Goal: Task Accomplishment & Management: Use online tool/utility

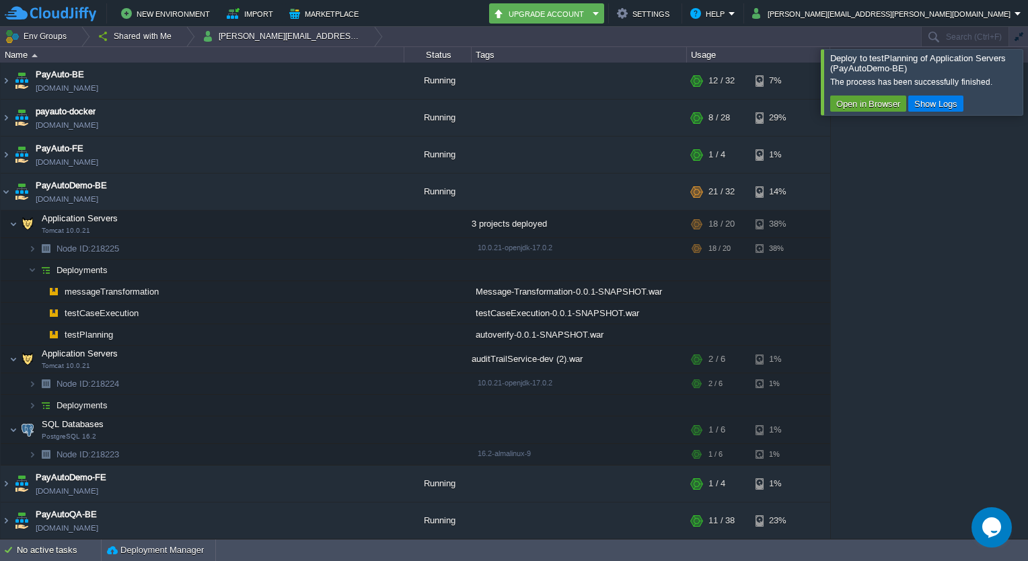
scroll to position [50, 0]
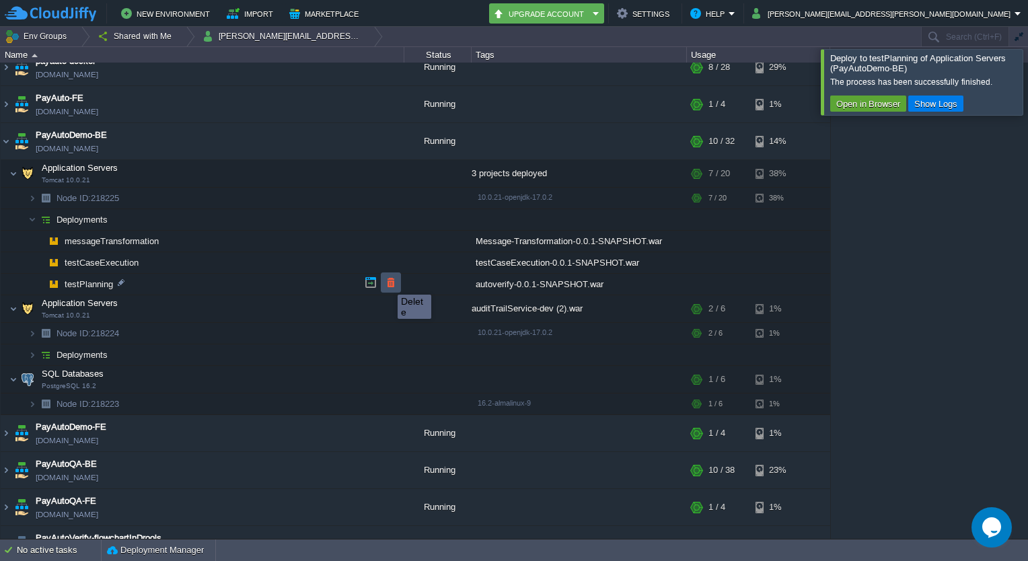
click at [387, 282] on button "button" at bounding box center [391, 282] width 12 height 12
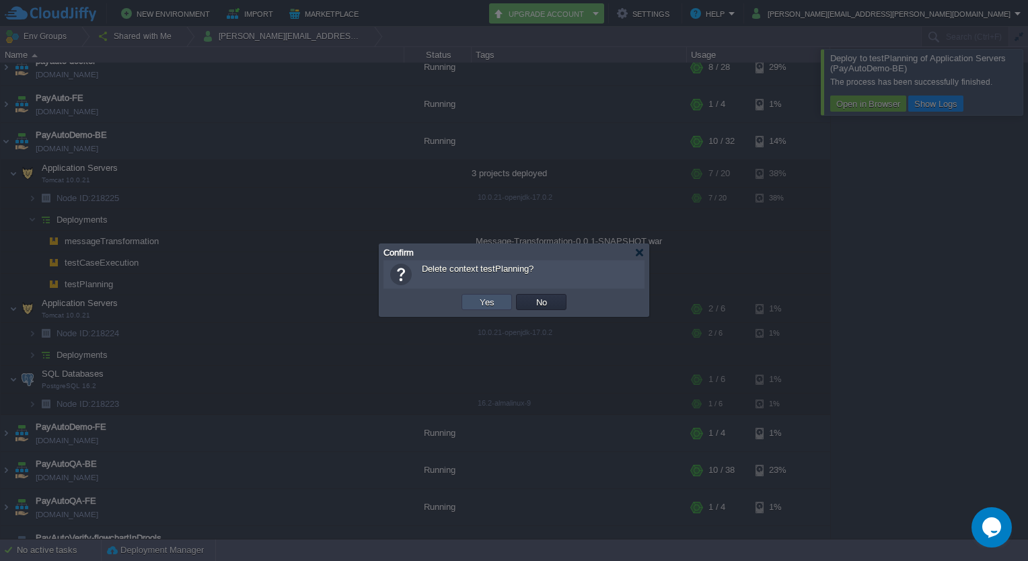
click at [488, 301] on button "Yes" at bounding box center [486, 302] width 23 height 12
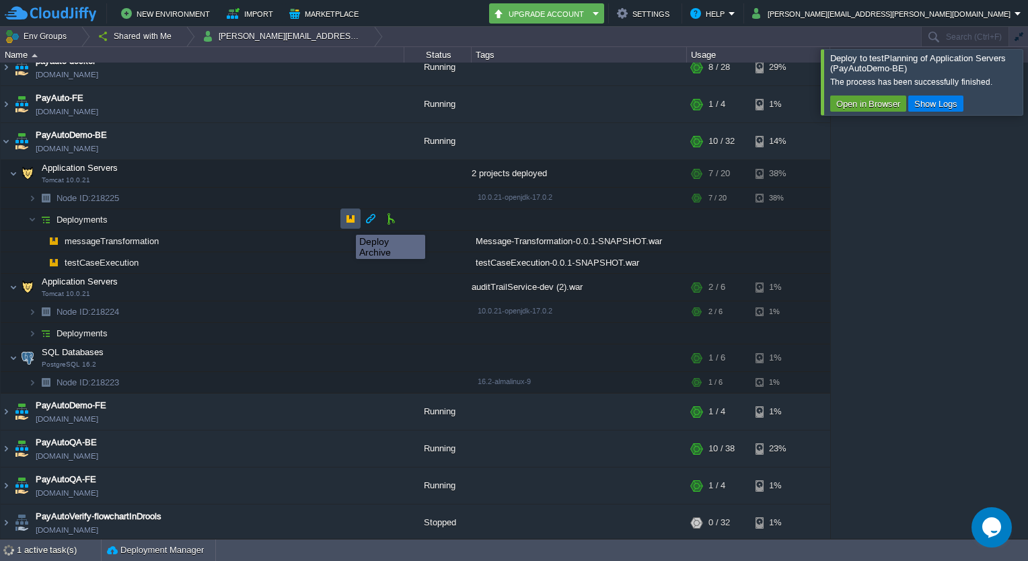
click at [346, 221] on button "button" at bounding box center [350, 219] width 12 height 12
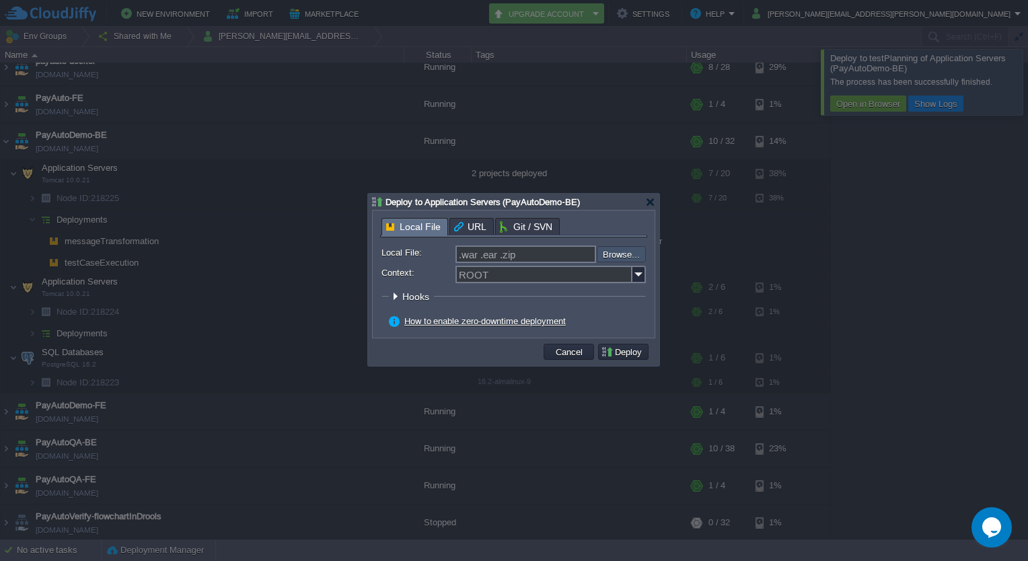
click at [613, 254] on input "file" at bounding box center [560, 254] width 170 height 16
type input "C:\fakepath\autoverify-0.0.1-SNAPSHOT.war"
type input "autoverify-0.0.1-SNAPSHOT.war"
click at [508, 274] on input "Context:" at bounding box center [543, 274] width 177 height 17
type input "testPlanning"
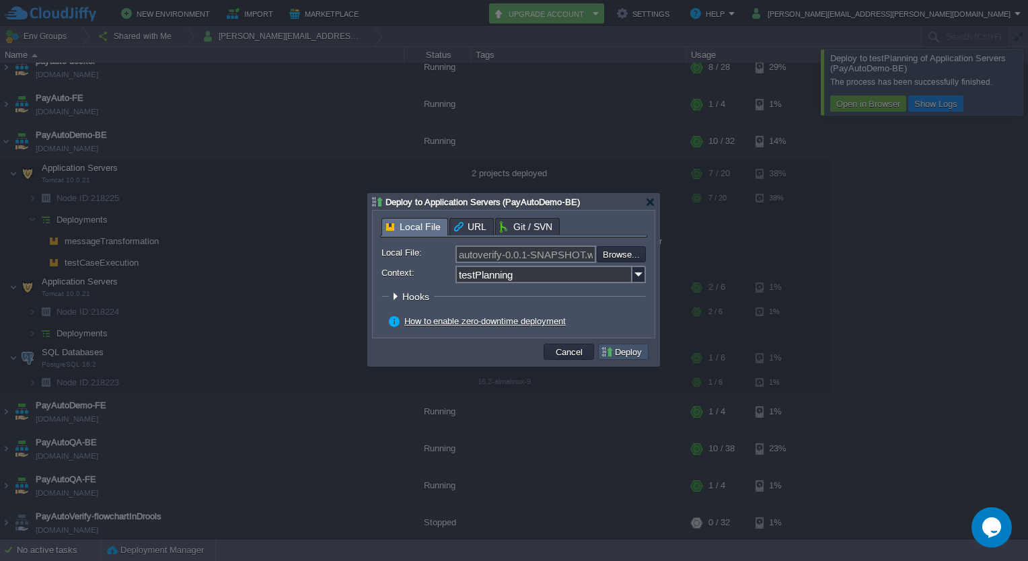
click at [631, 358] on button "Deploy" at bounding box center [623, 352] width 45 height 12
